Goal: Task Accomplishment & Management: Use online tool/utility

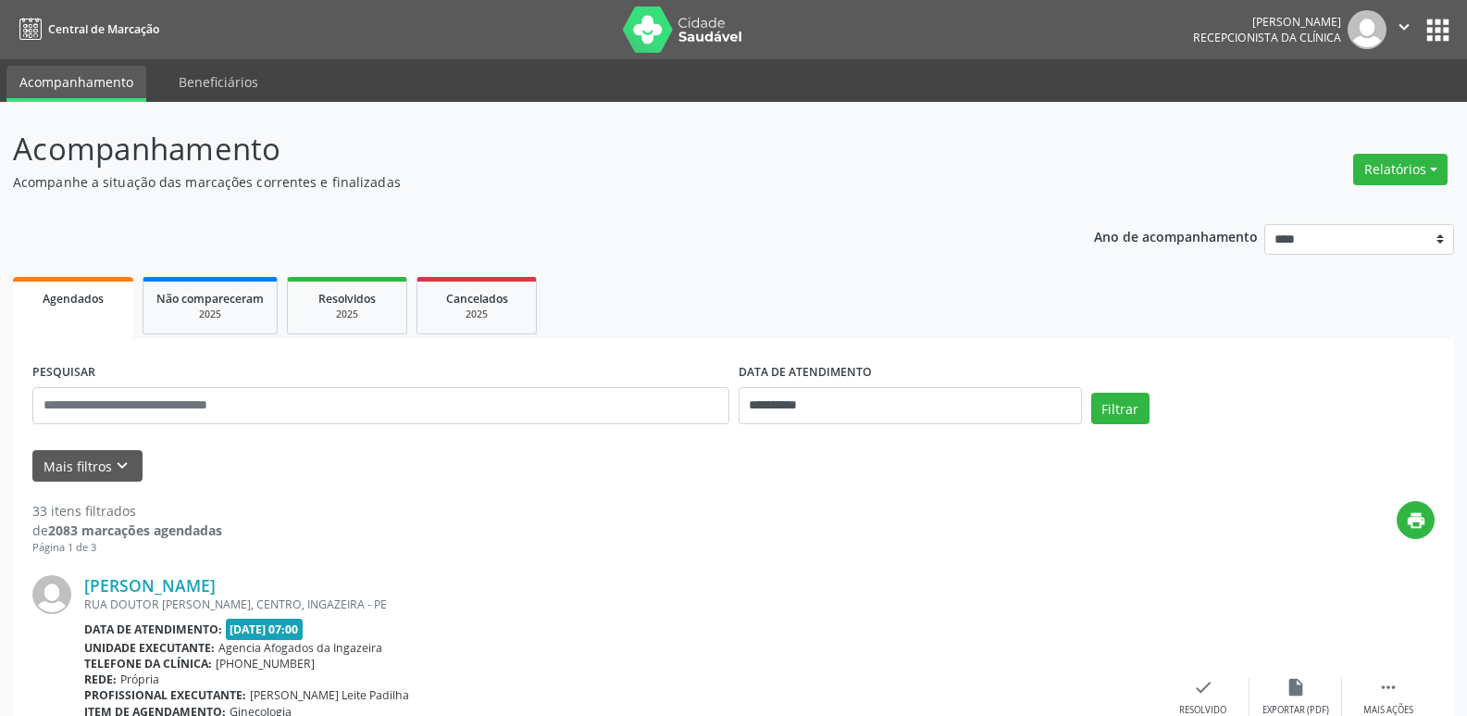
click at [1379, 172] on button "Relatórios" at bounding box center [1400, 169] width 94 height 31
click at [1342, 213] on link "Agendamentos" at bounding box center [1349, 209] width 199 height 26
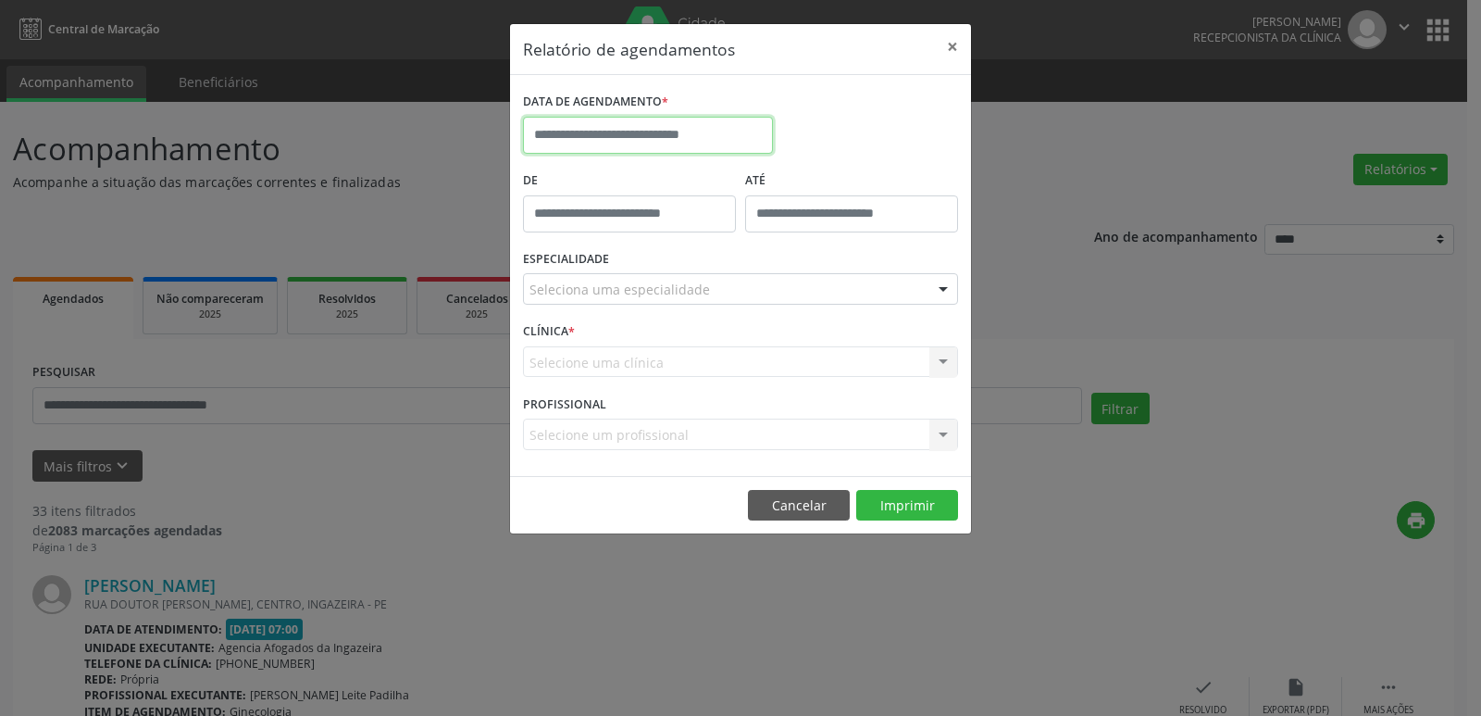
click at [667, 137] on input "text" at bounding box center [648, 135] width 250 height 37
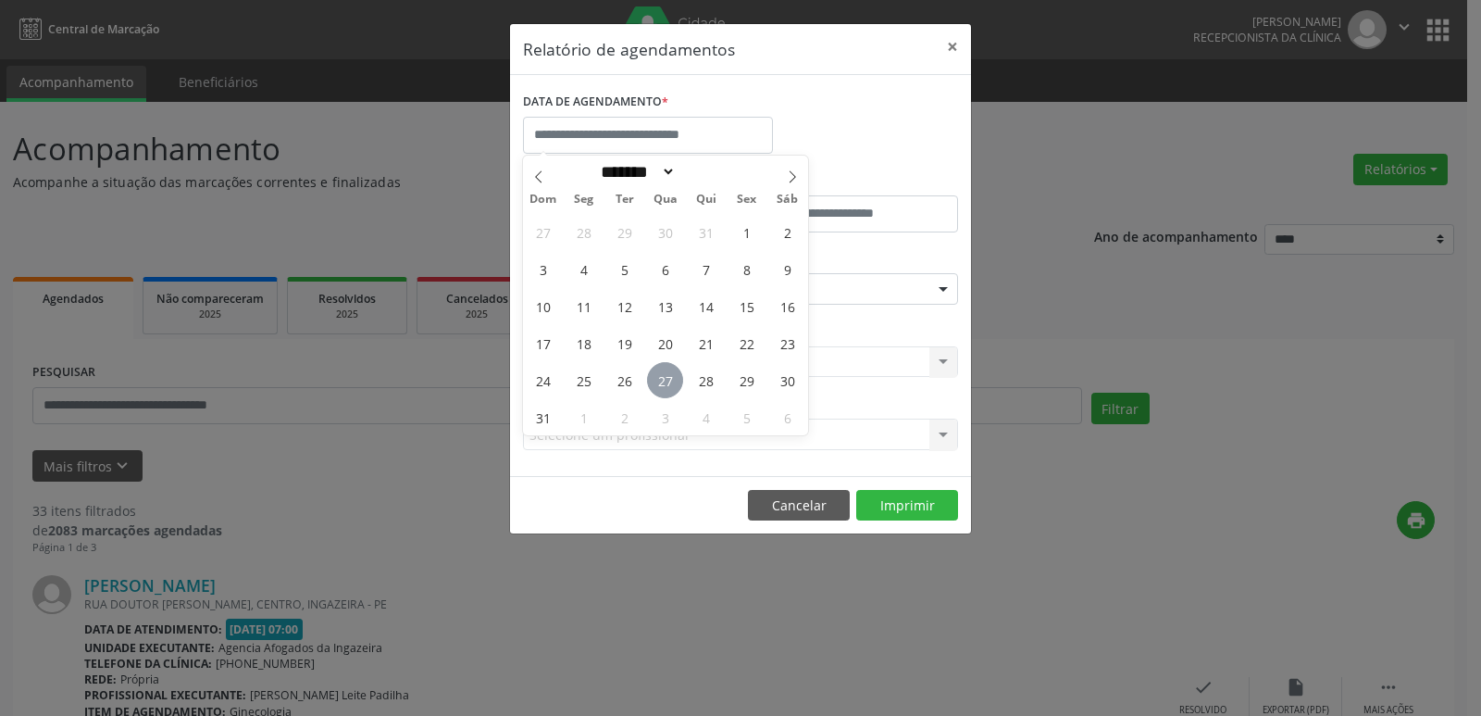
click at [667, 388] on span "27" at bounding box center [665, 380] width 36 height 36
type input "**********"
click at [666, 388] on span "27" at bounding box center [665, 380] width 36 height 36
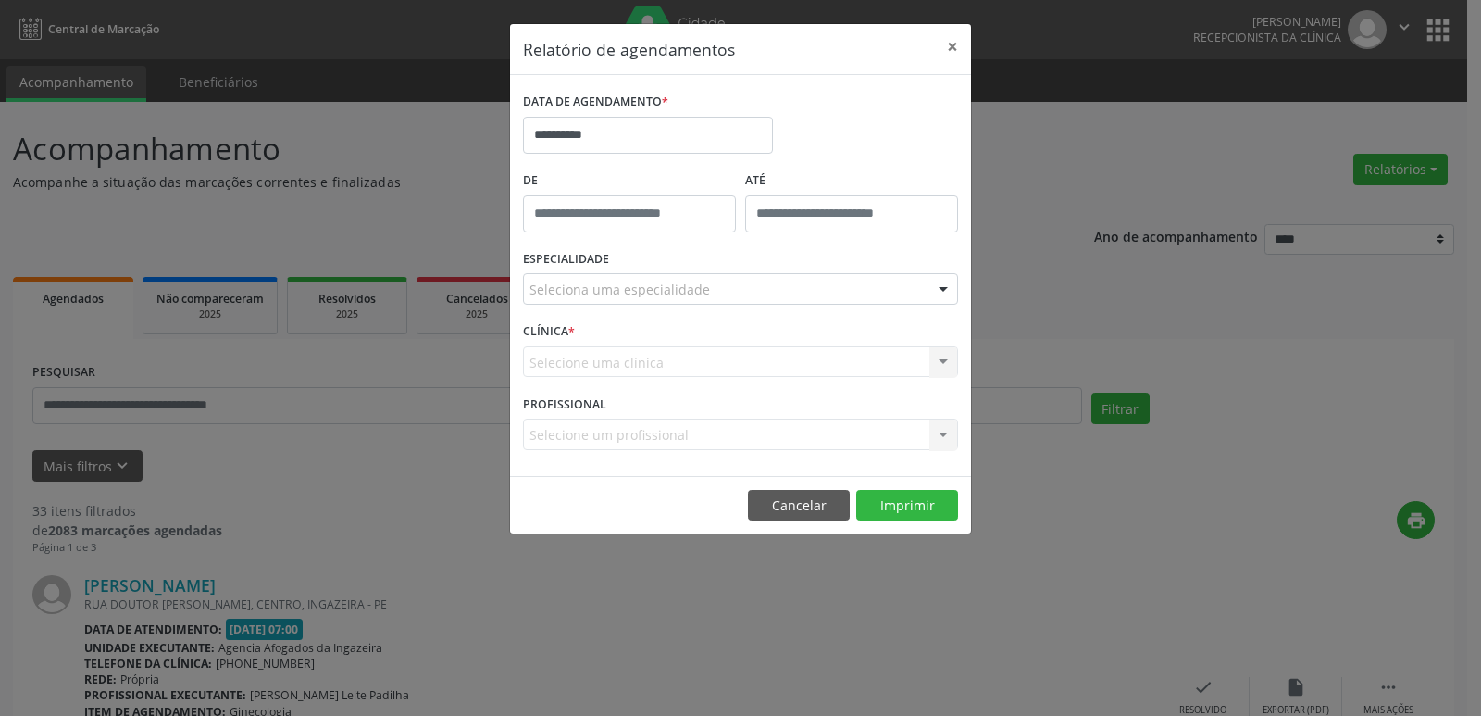
click at [675, 355] on div "Selecione uma clínica Nenhum resultado encontrado para: " " Não há nenhuma opçã…" at bounding box center [740, 361] width 435 height 31
click at [729, 288] on div at bounding box center [740, 288] width 435 height 31
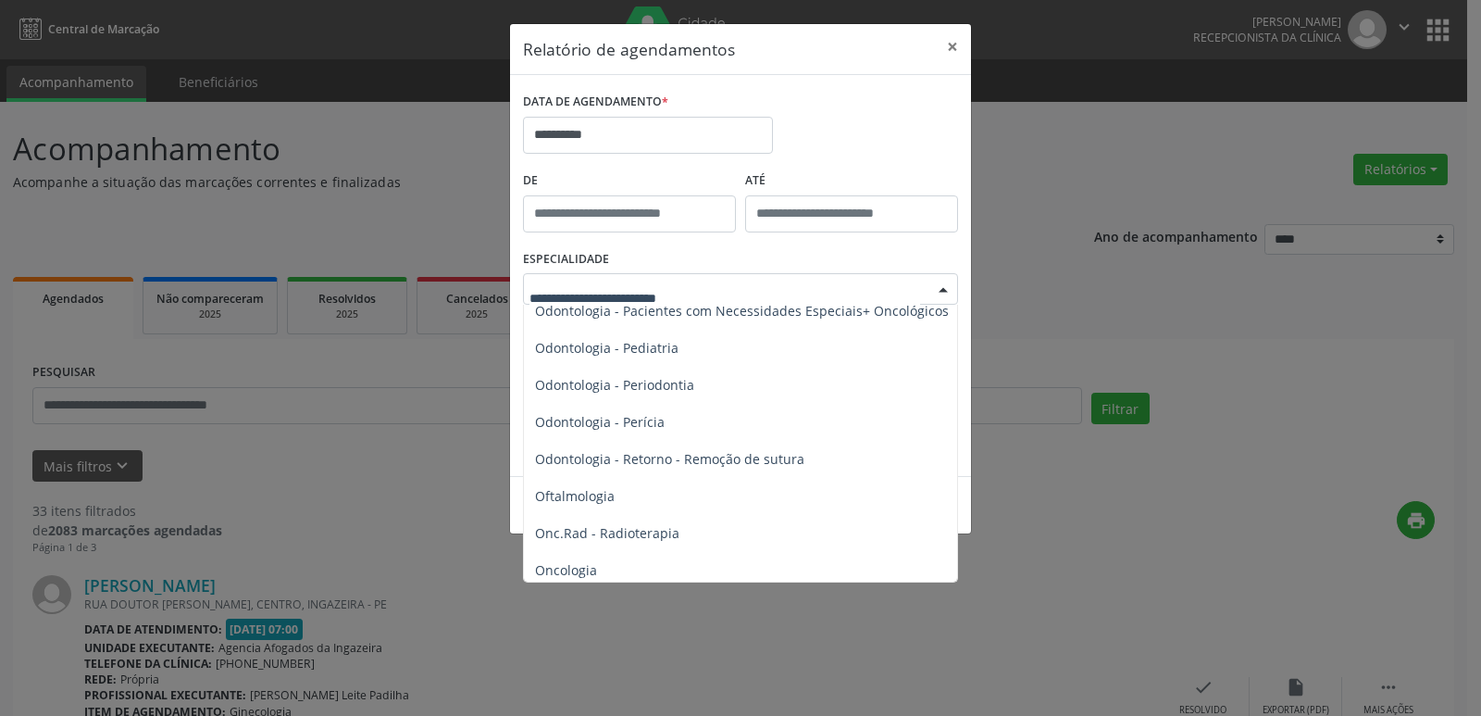
scroll to position [2685, 0]
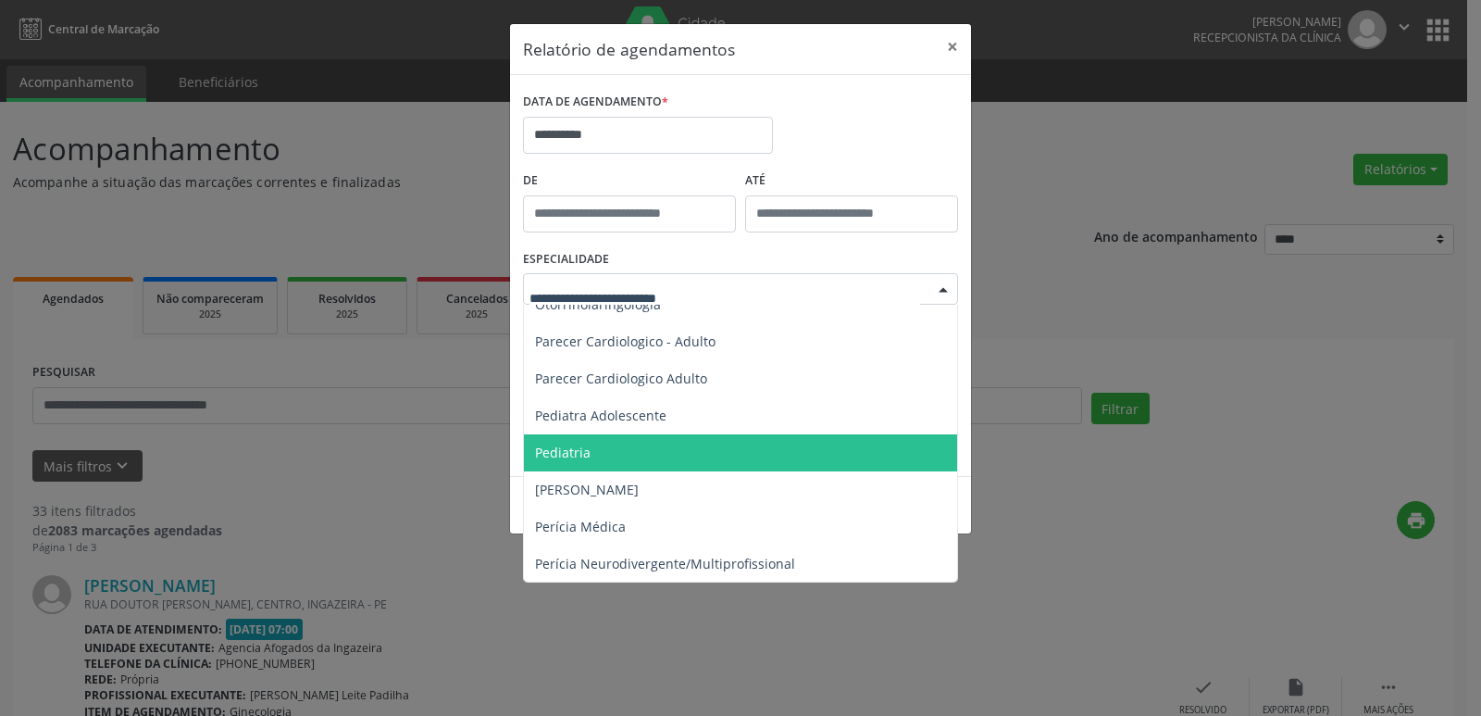
click at [704, 450] on span "Pediatria" at bounding box center [742, 452] width 436 height 37
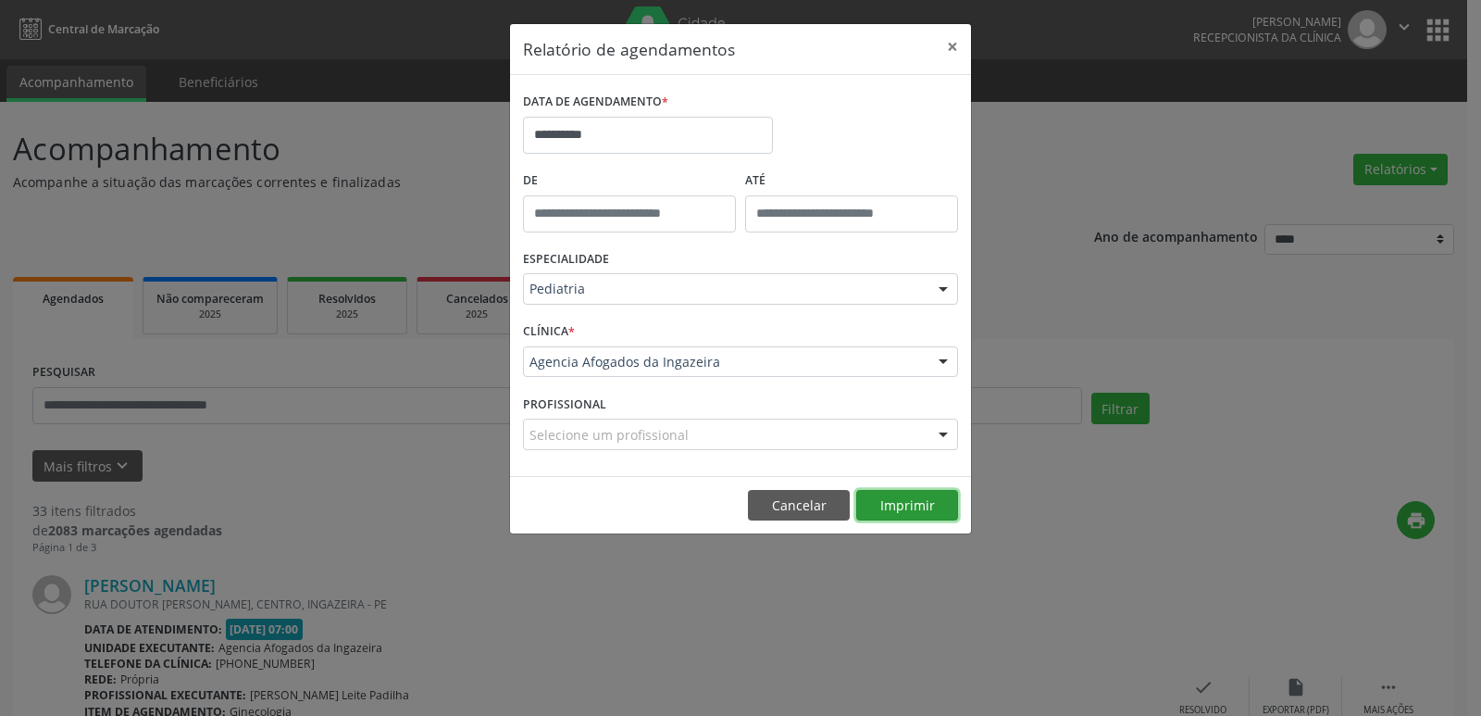
click at [896, 505] on button "Imprimir" at bounding box center [907, 505] width 102 height 31
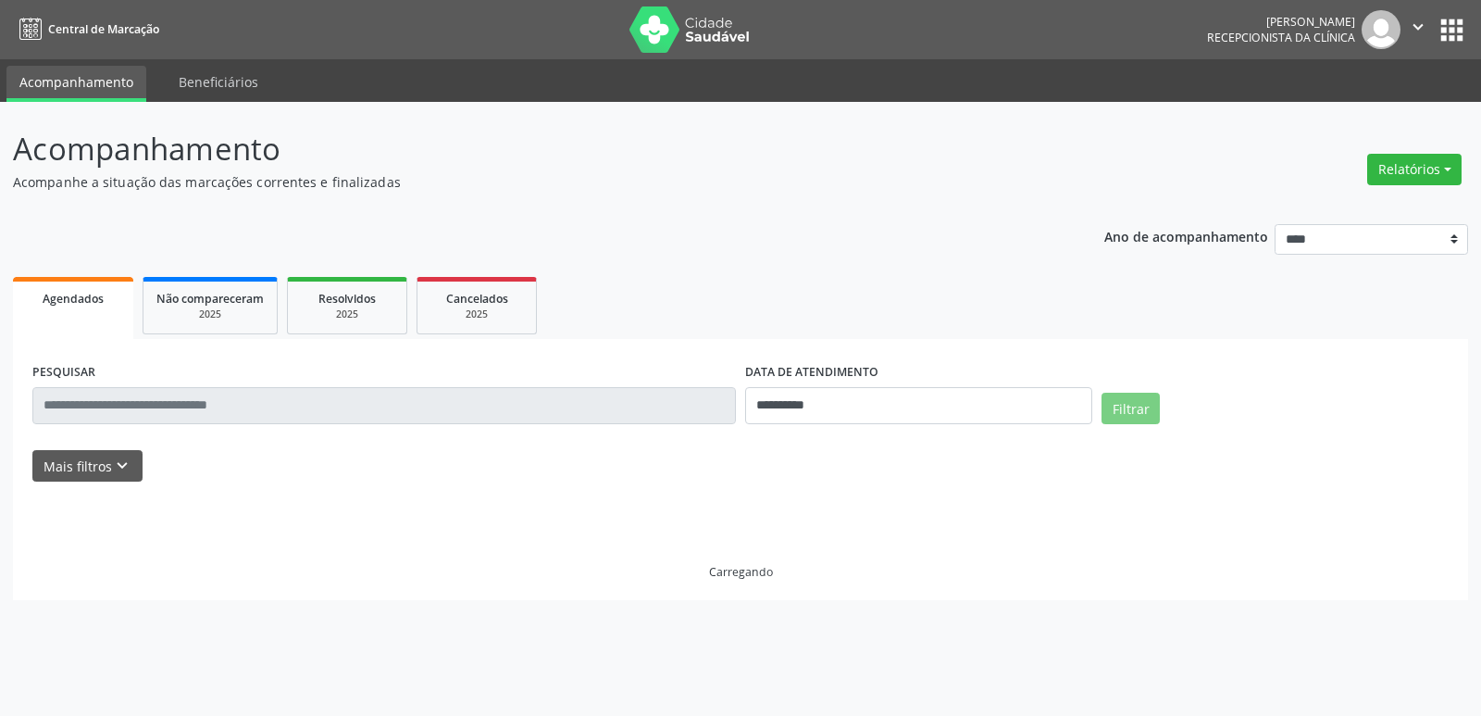
click at [1401, 178] on button "Relatórios" at bounding box center [1414, 169] width 94 height 31
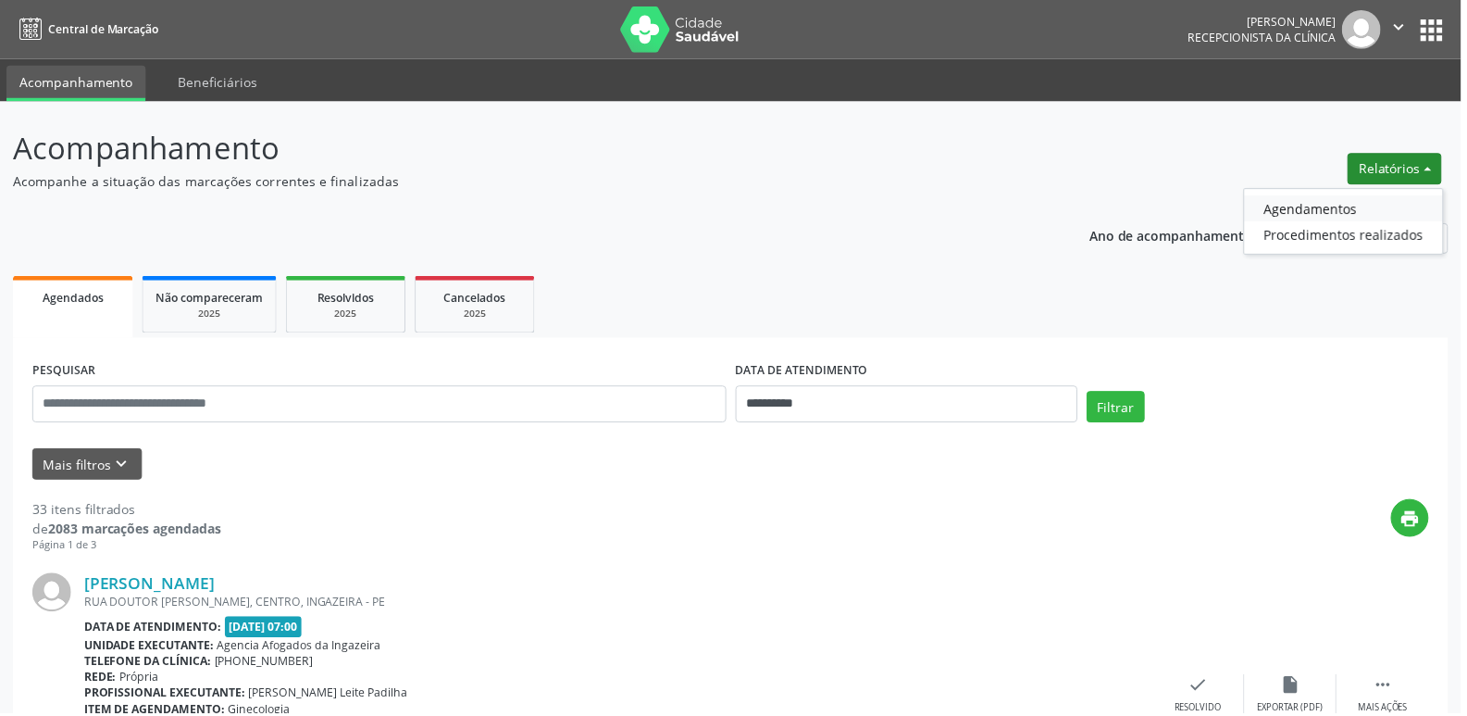
click at [1341, 202] on link "Agendamentos" at bounding box center [1349, 209] width 199 height 26
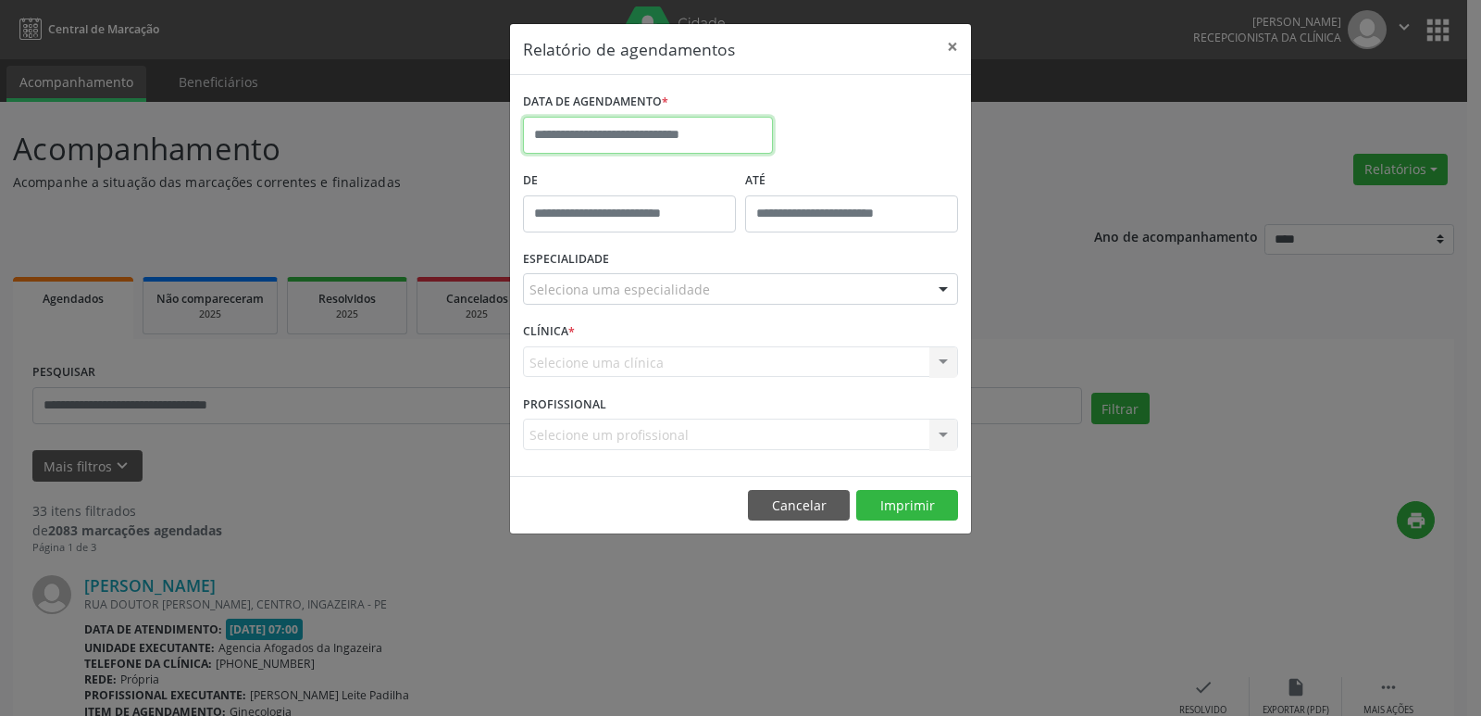
click at [691, 134] on input "text" at bounding box center [648, 135] width 250 height 37
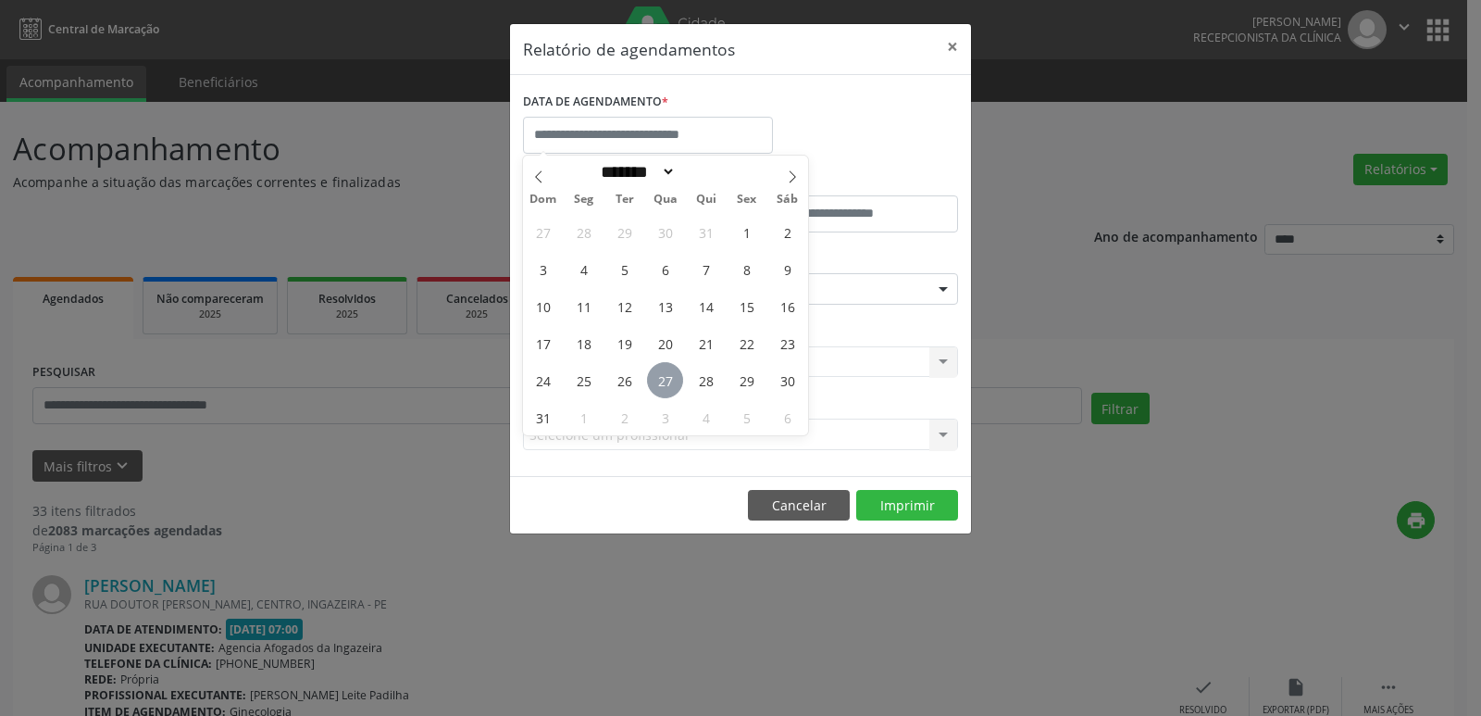
click at [666, 379] on span "27" at bounding box center [665, 380] width 36 height 36
type input "**********"
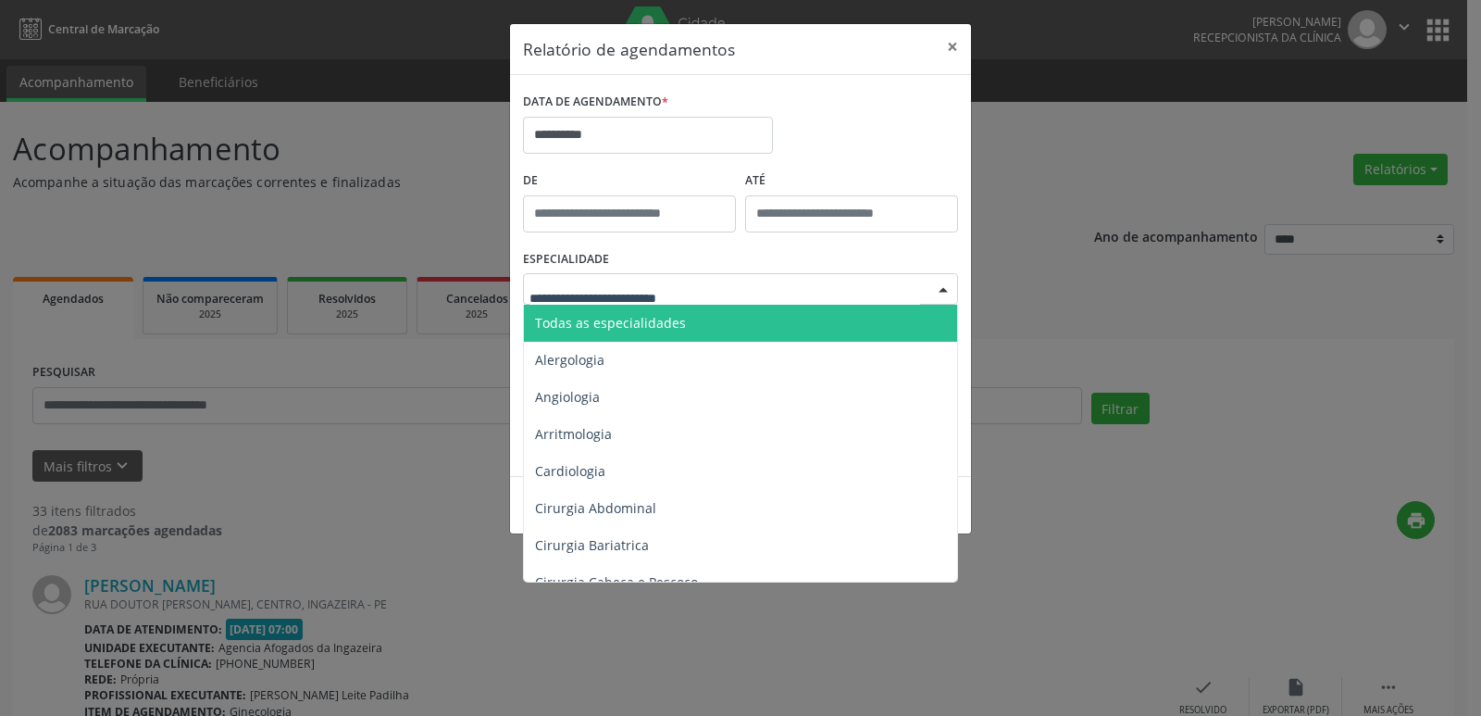
click at [677, 279] on div at bounding box center [740, 288] width 435 height 31
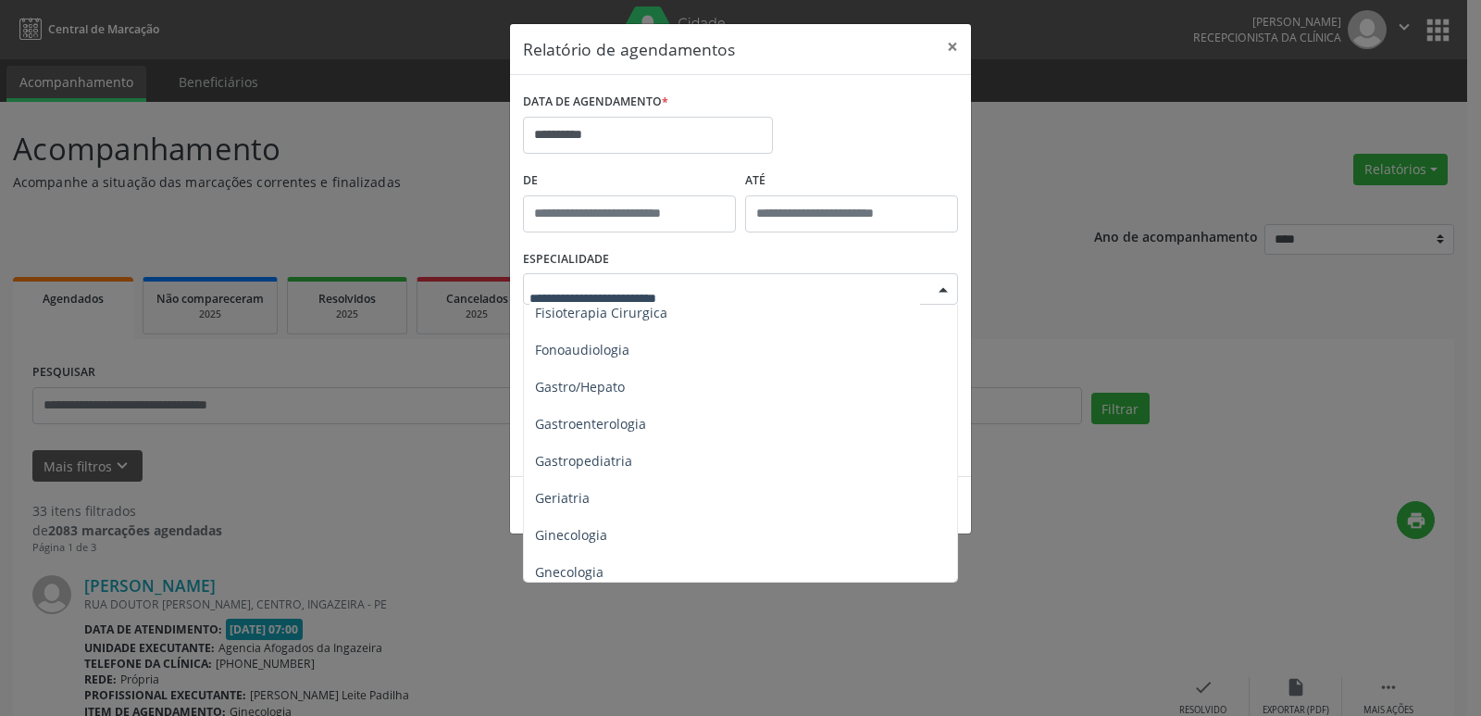
scroll to position [1111, 0]
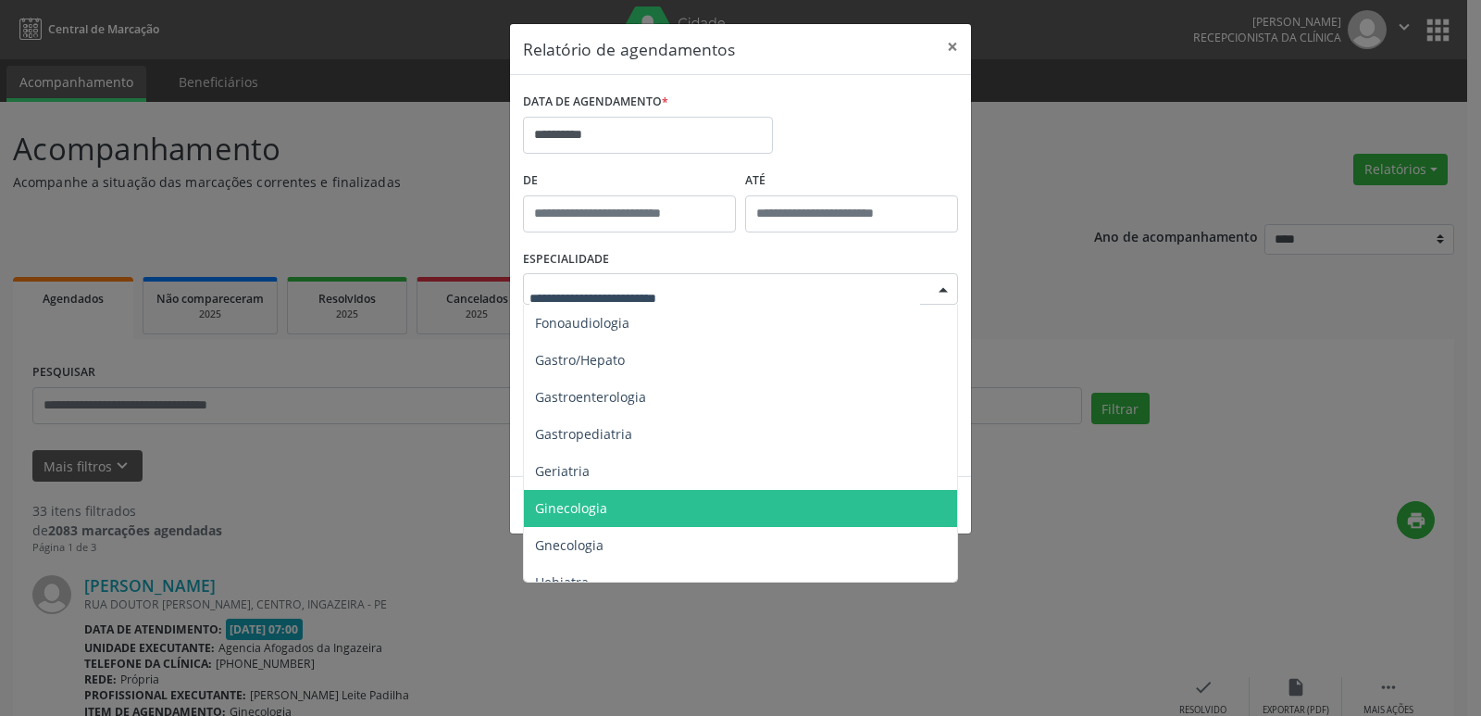
click at [649, 504] on span "Ginecologia" at bounding box center [742, 508] width 436 height 37
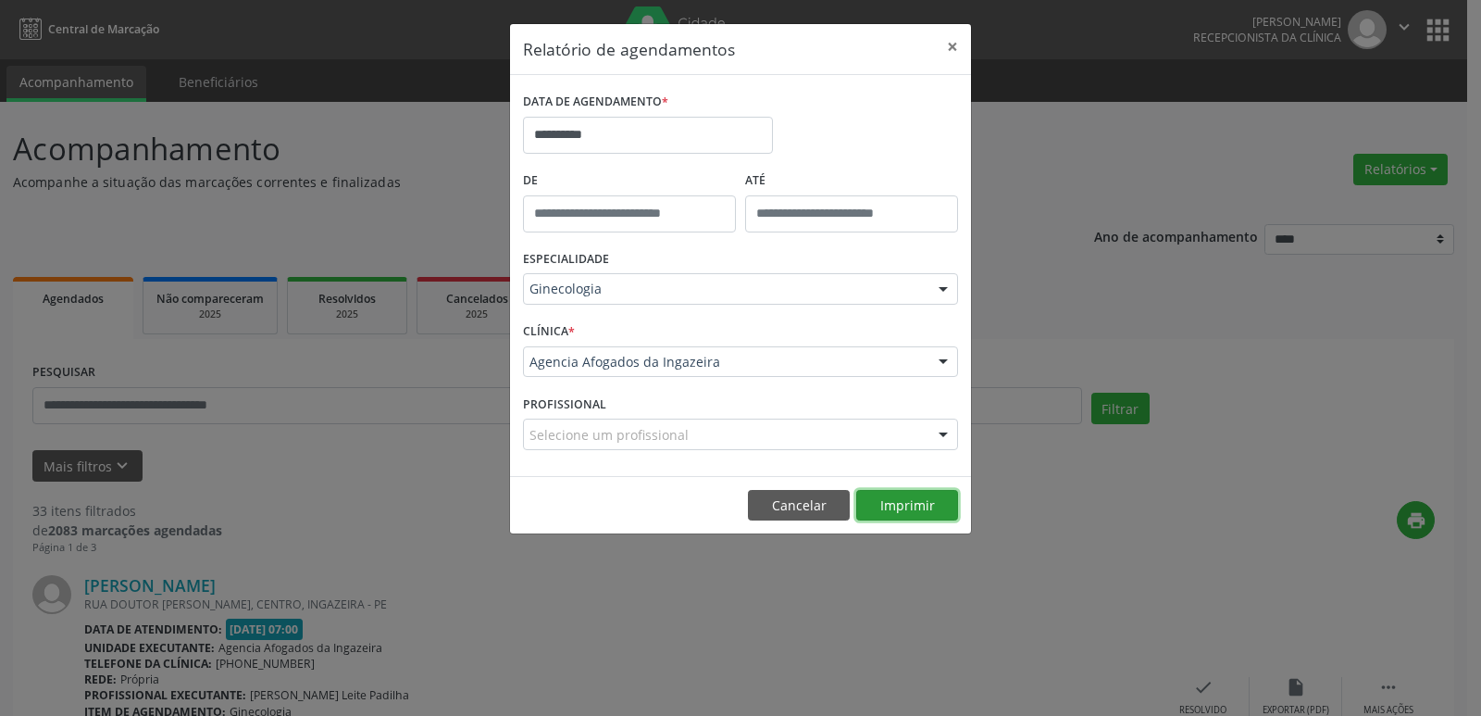
click at [888, 505] on button "Imprimir" at bounding box center [907, 505] width 102 height 31
